Goal: Check status: Check status

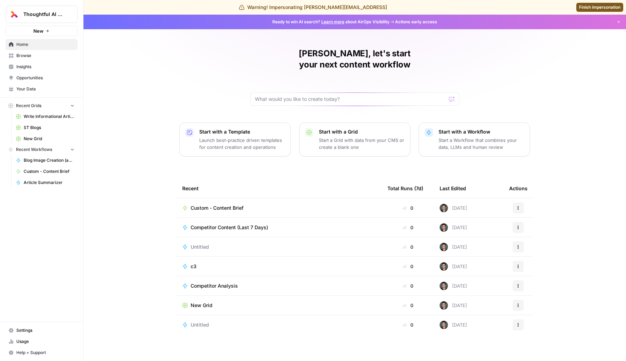
click at [22, 339] on span "Usage" at bounding box center [45, 342] width 58 height 6
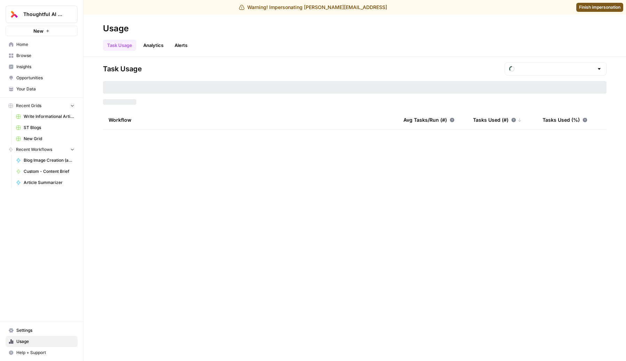
type input "September Tasks"
click at [565, 66] on input "text" at bounding box center [556, 68] width 76 height 7
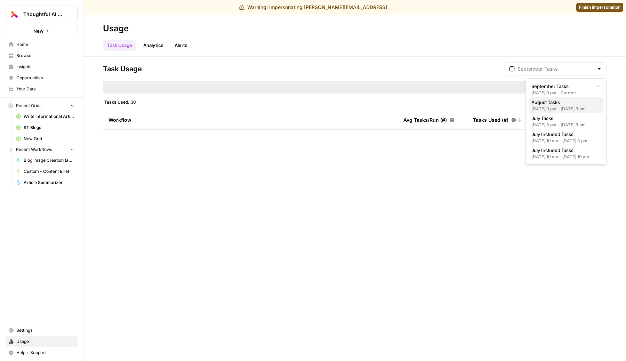
click at [559, 111] on div "[DATE] 9 pm - [DATE] 9 pm" at bounding box center [566, 109] width 69 height 6
type input "August Tasks"
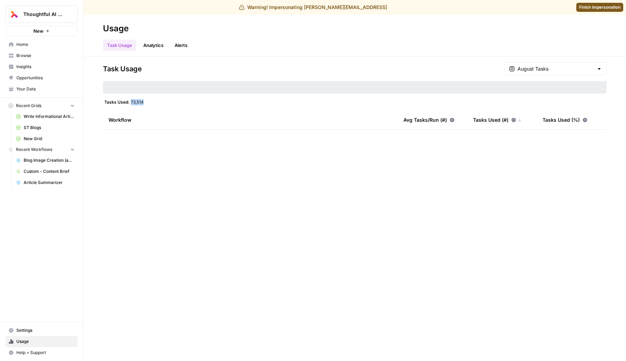
drag, startPoint x: 149, startPoint y: 101, endPoint x: 130, endPoint y: 103, distance: 19.5
click at [130, 103] on div "Tasks Used: 73,514" at bounding box center [355, 102] width 504 height 6
copy span "73,514"
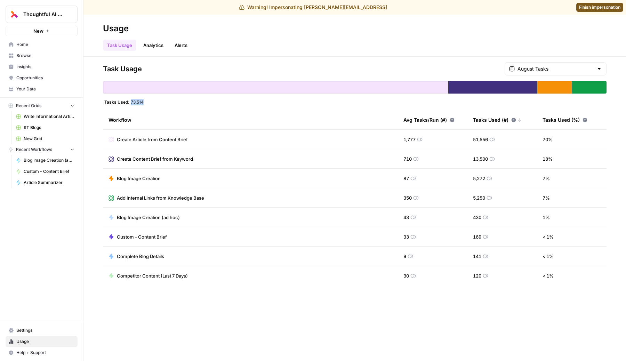
click at [602, 5] on span "Finish impersonation" at bounding box center [599, 7] width 41 height 6
